Goal: Navigation & Orientation: Find specific page/section

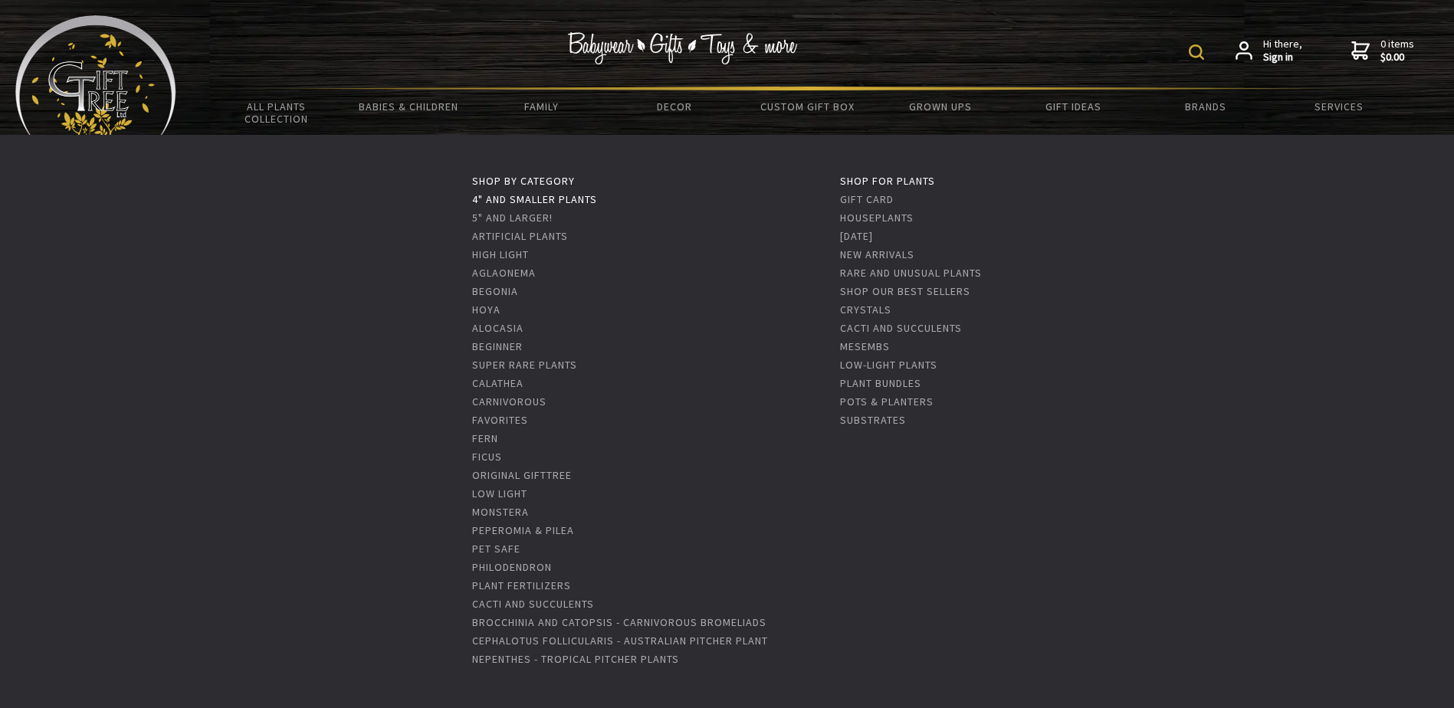
click at [570, 202] on link "4" and Smaller Plants" at bounding box center [534, 199] width 125 height 14
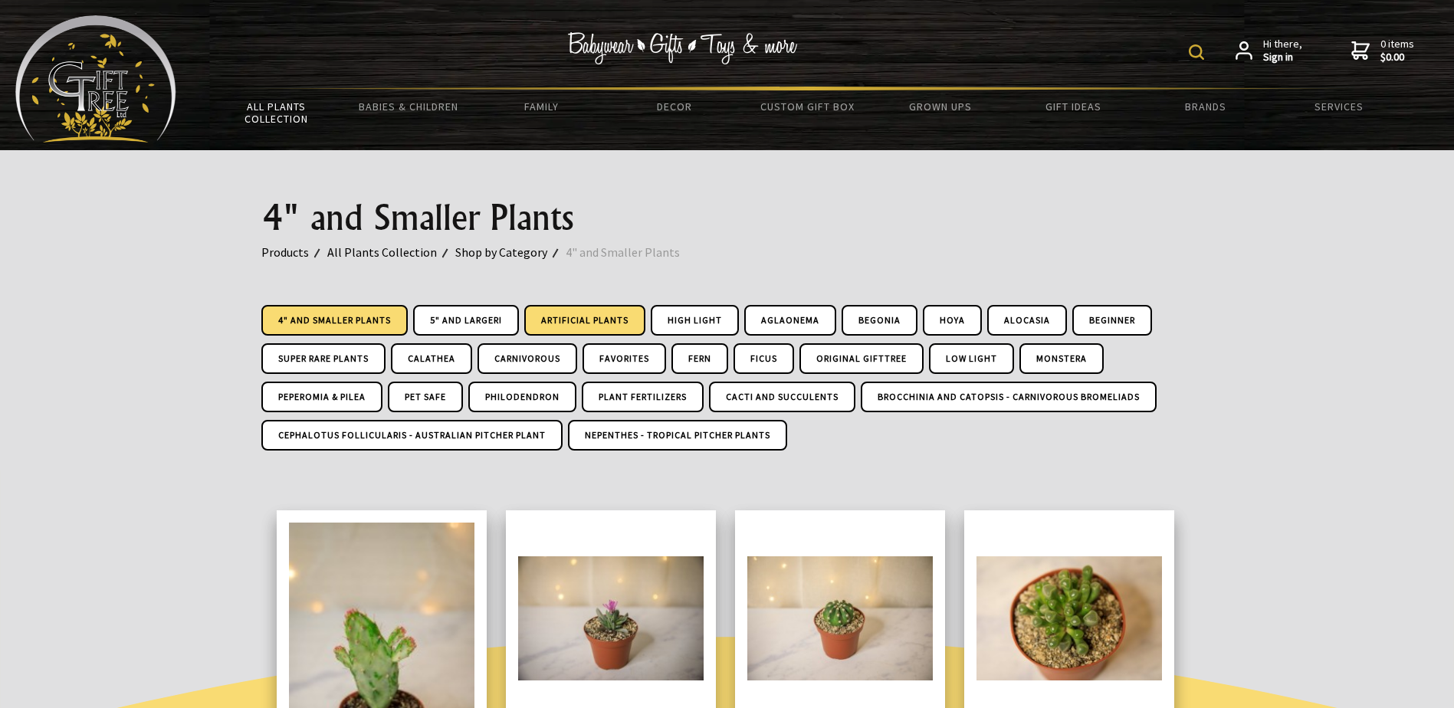
click at [599, 323] on link "Artificial Plants" at bounding box center [584, 320] width 121 height 31
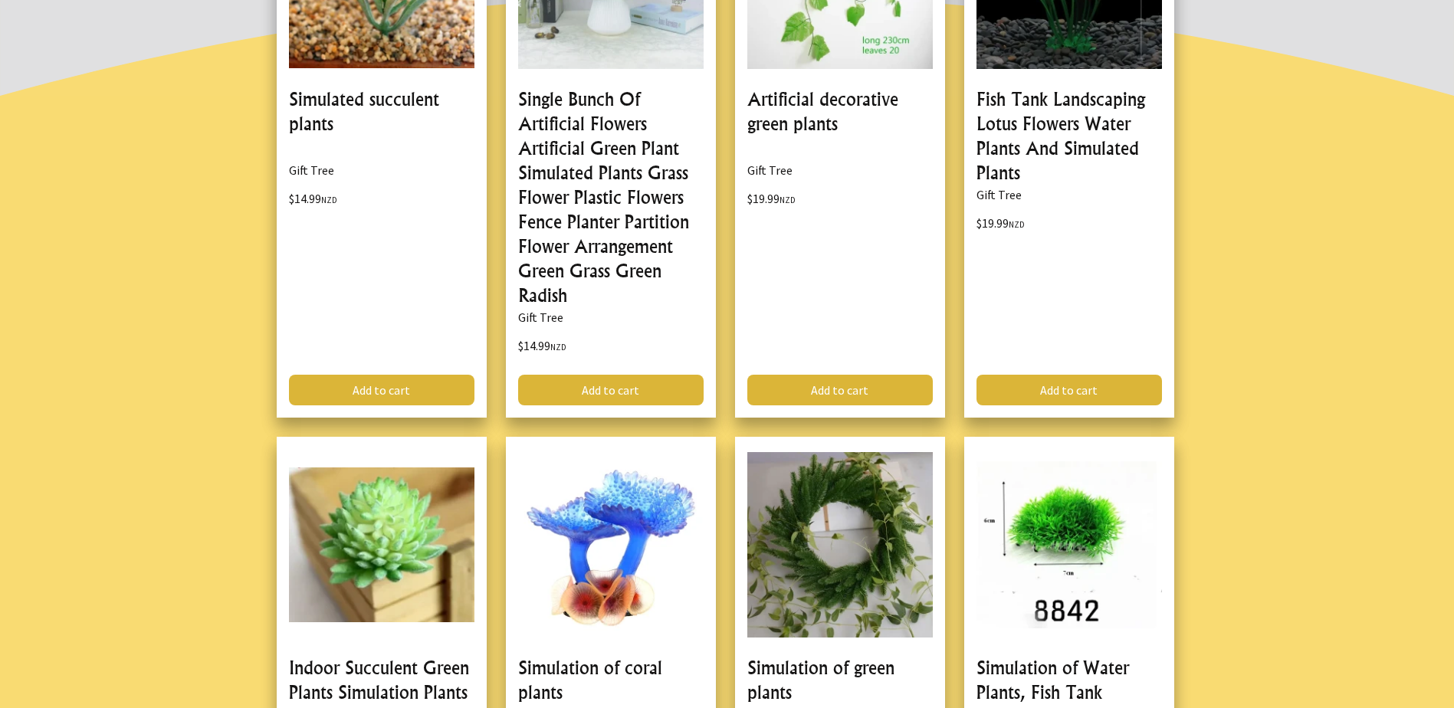
scroll to position [843, 0]
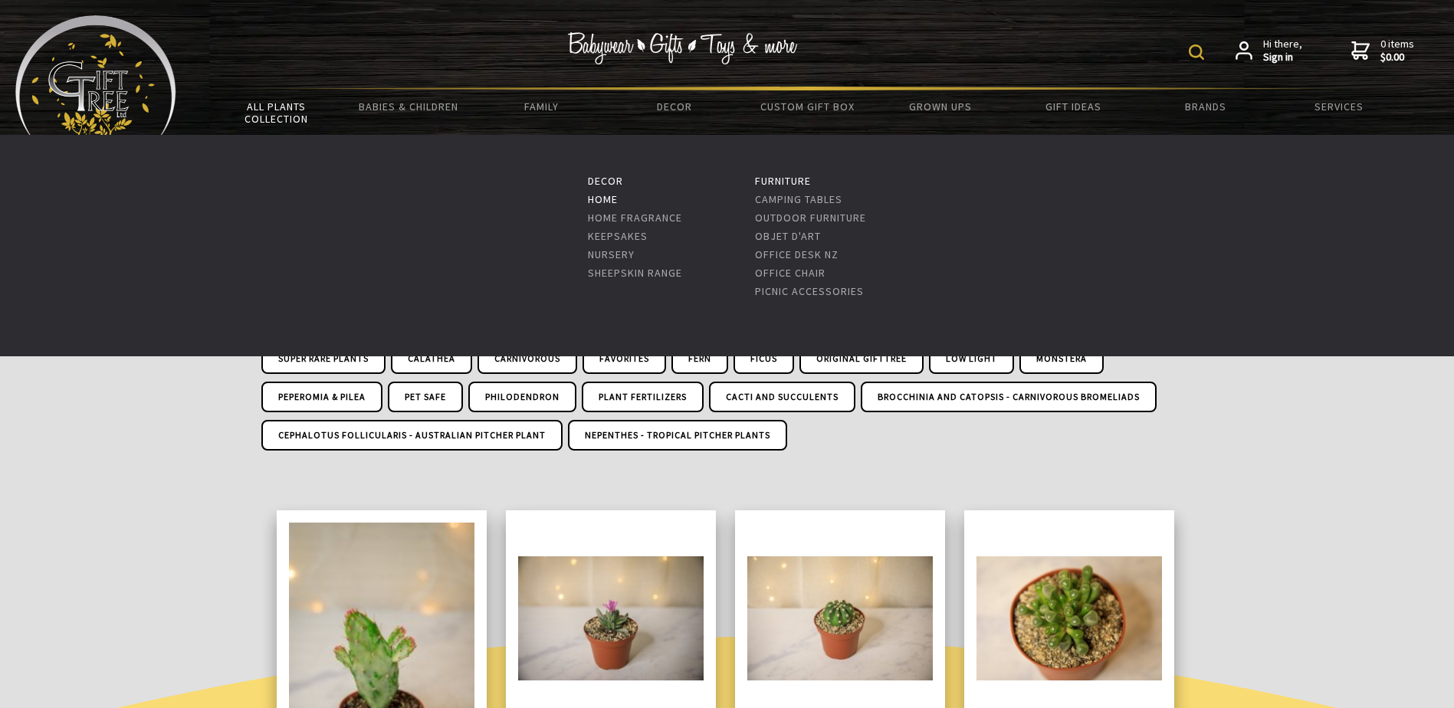
click at [611, 200] on link "Home" at bounding box center [603, 199] width 30 height 14
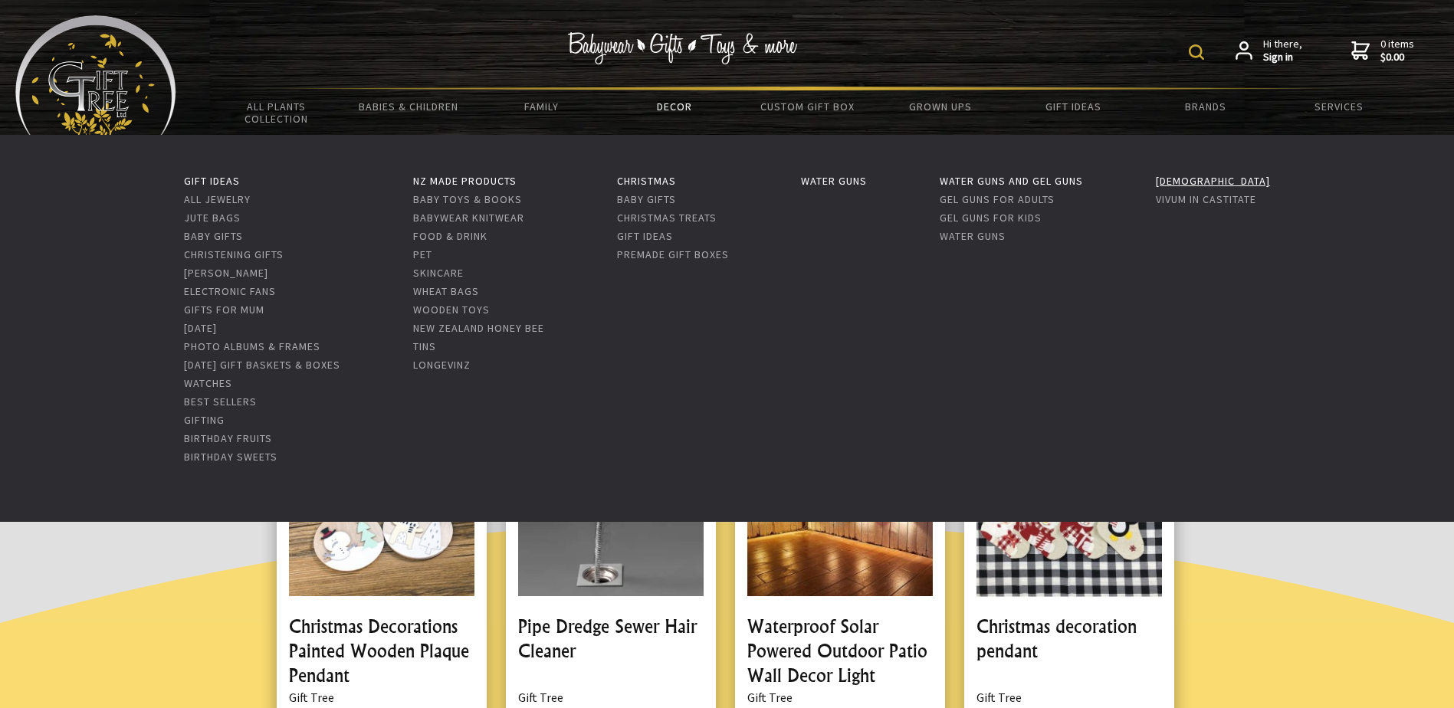
click at [1186, 181] on link "[DEMOGRAPHIC_DATA]" at bounding box center [1213, 181] width 114 height 14
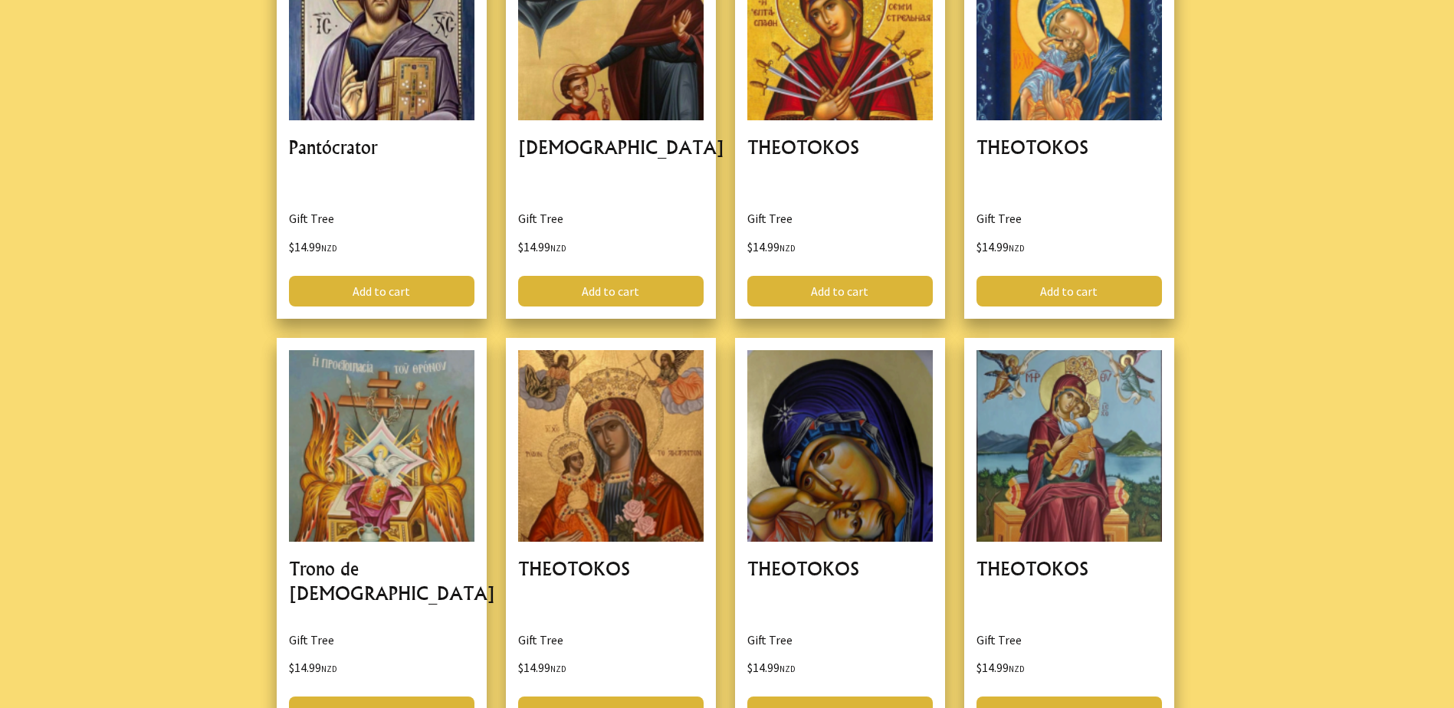
scroll to position [4062, 0]
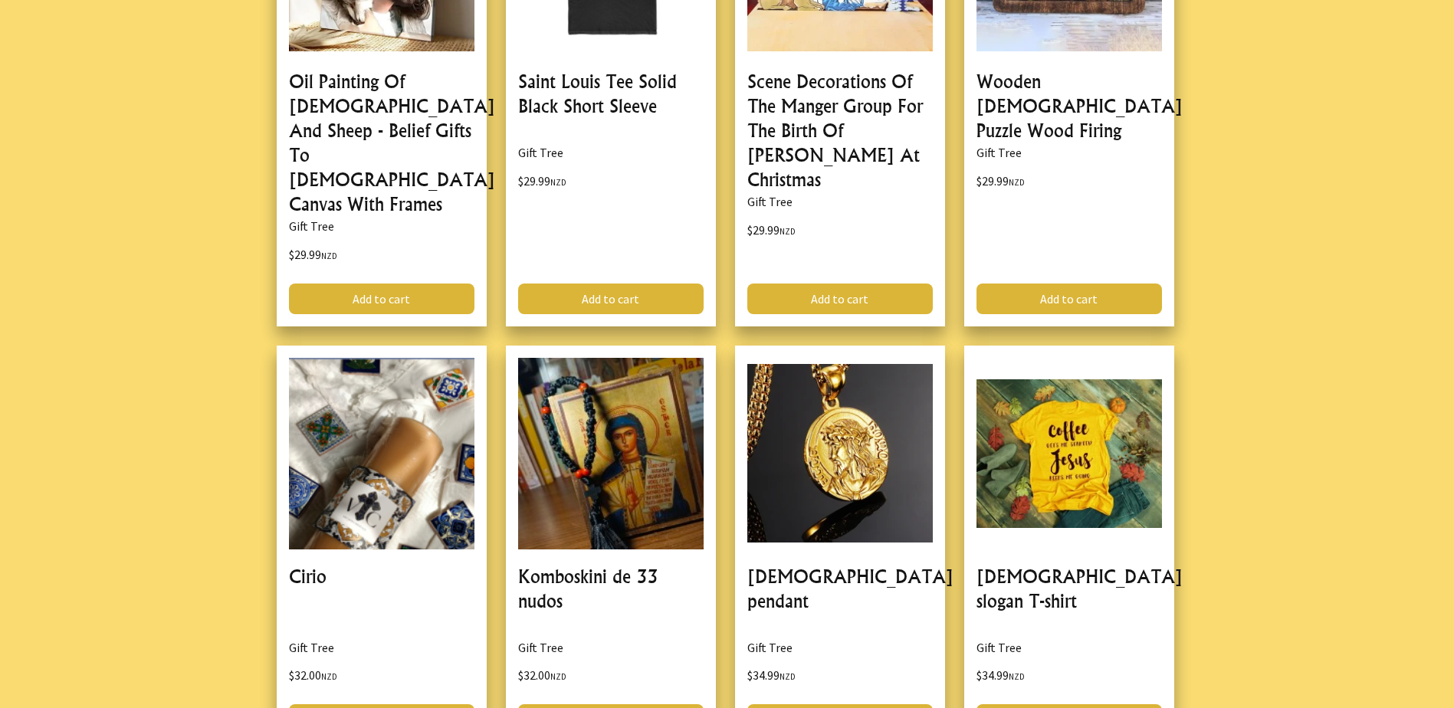
scroll to position [8354, 0]
